Goal: Find specific page/section: Find specific page/section

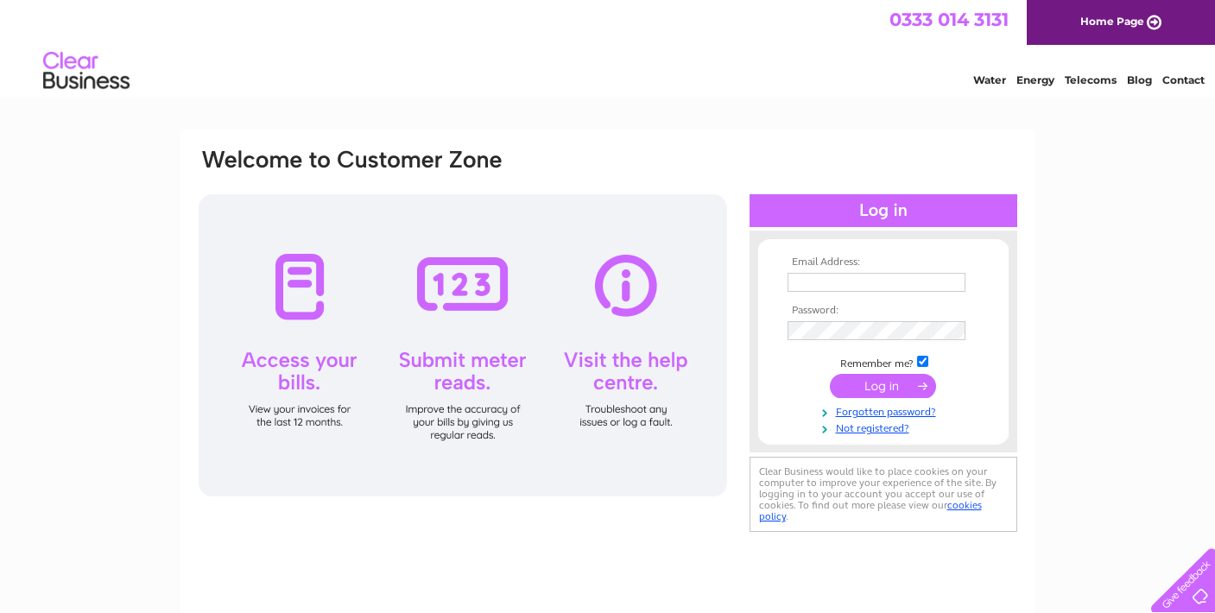
type input "sweeli@hdinsurance.co.uk"
click at [897, 386] on input "submit" at bounding box center [883, 386] width 106 height 24
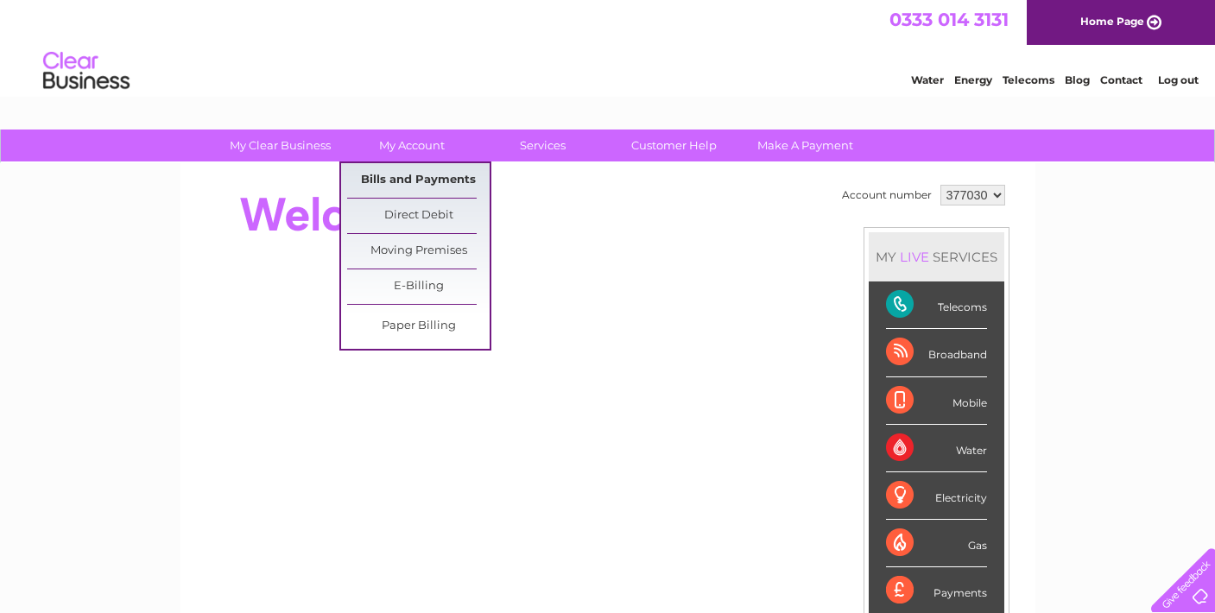
click at [428, 188] on link "Bills and Payments" at bounding box center [418, 180] width 142 height 35
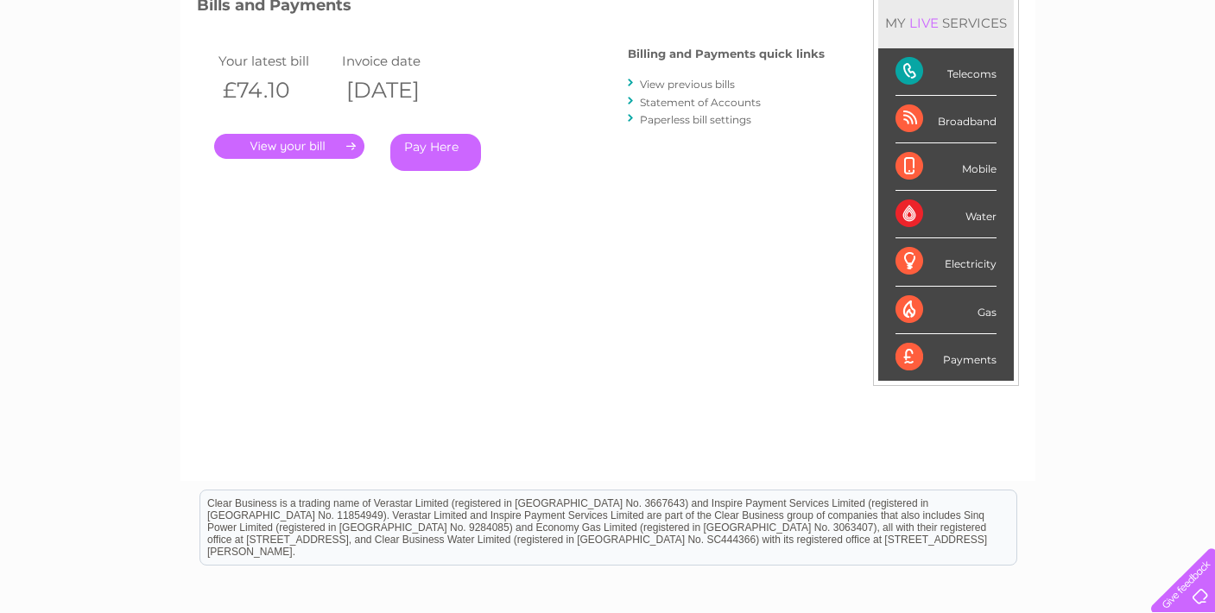
scroll to position [259, 0]
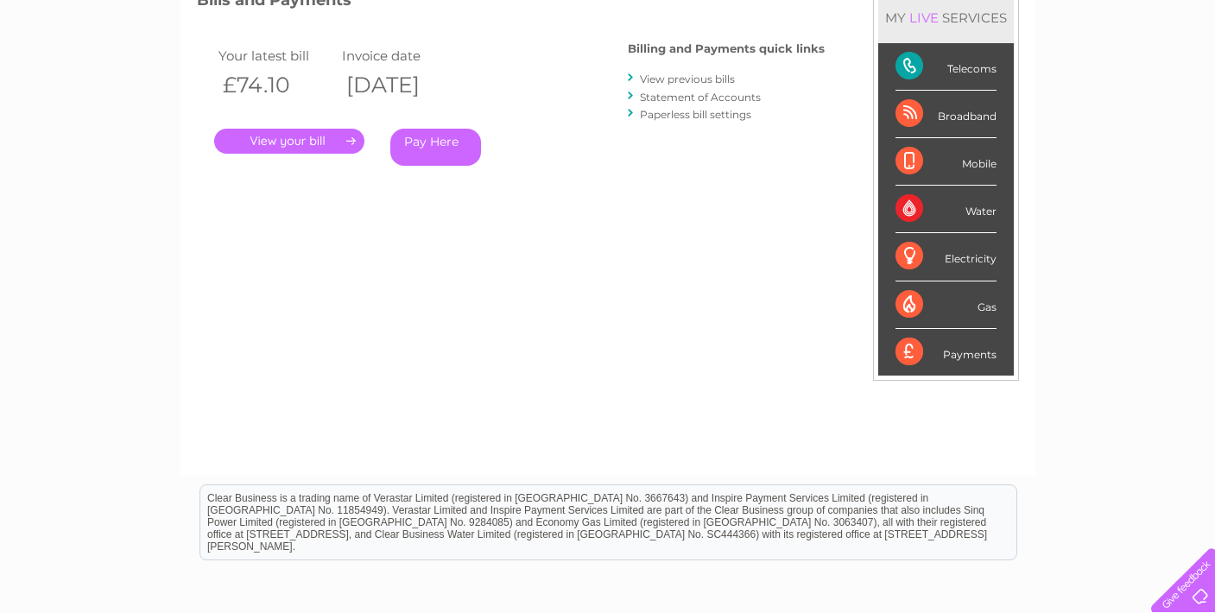
click at [311, 142] on link "." at bounding box center [289, 141] width 150 height 25
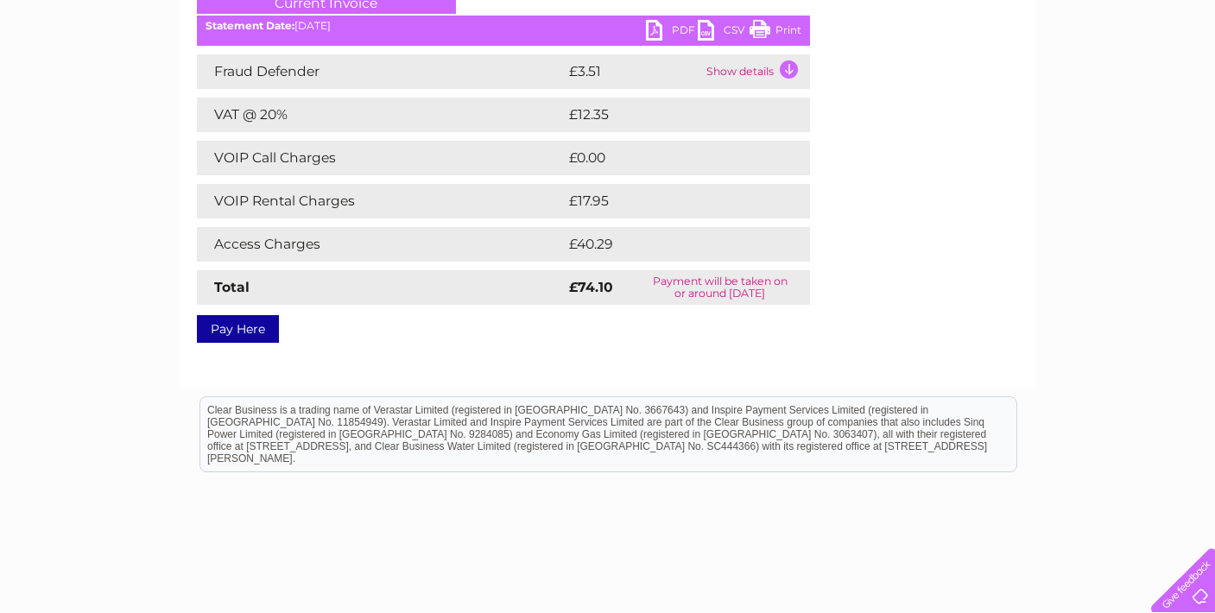
scroll to position [173, 0]
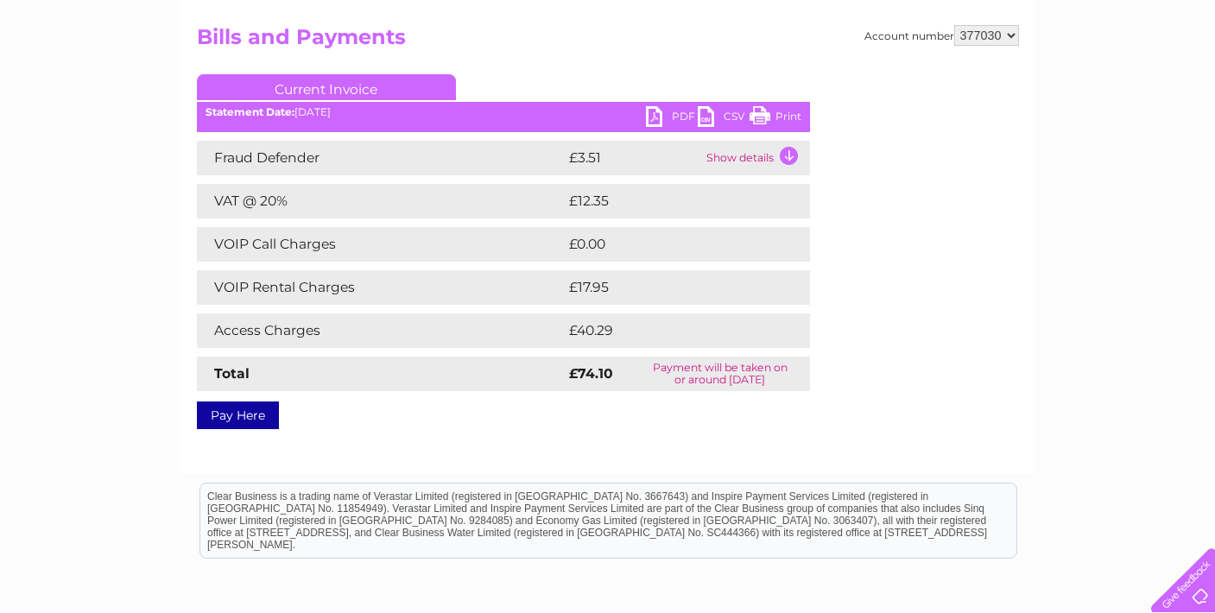
click at [761, 113] on link "Print" at bounding box center [776, 118] width 52 height 25
